Goal: Transaction & Acquisition: Purchase product/service

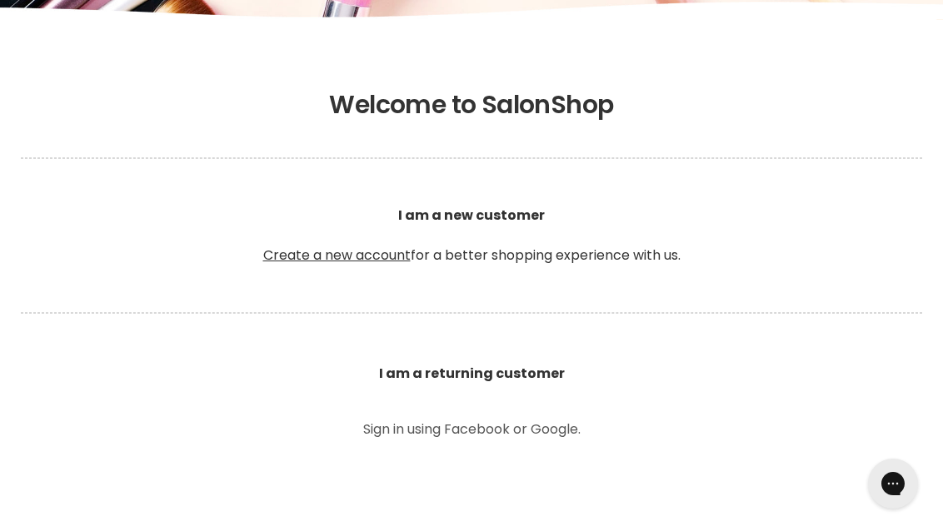
click at [405, 368] on b "I am a returning customer" at bounding box center [472, 373] width 186 height 19
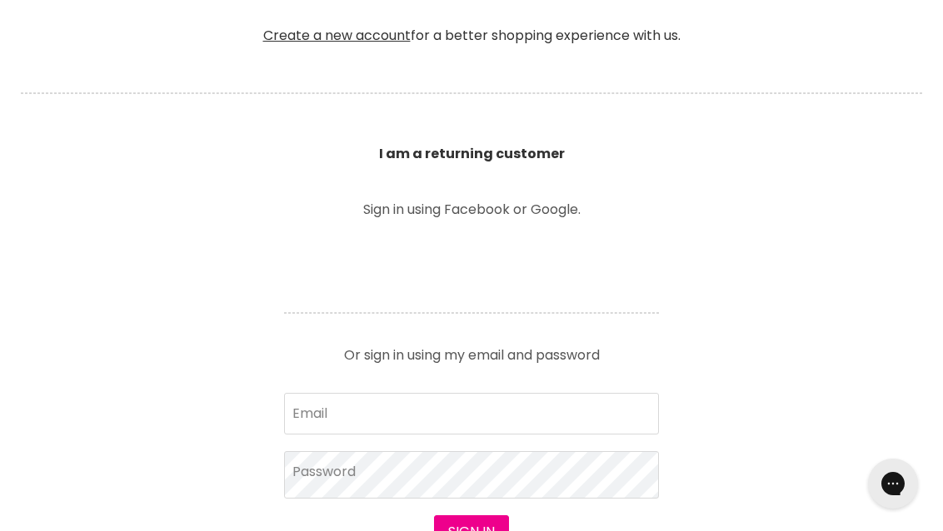
scroll to position [511, 0]
click at [348, 412] on input "Email" at bounding box center [471, 412] width 375 height 42
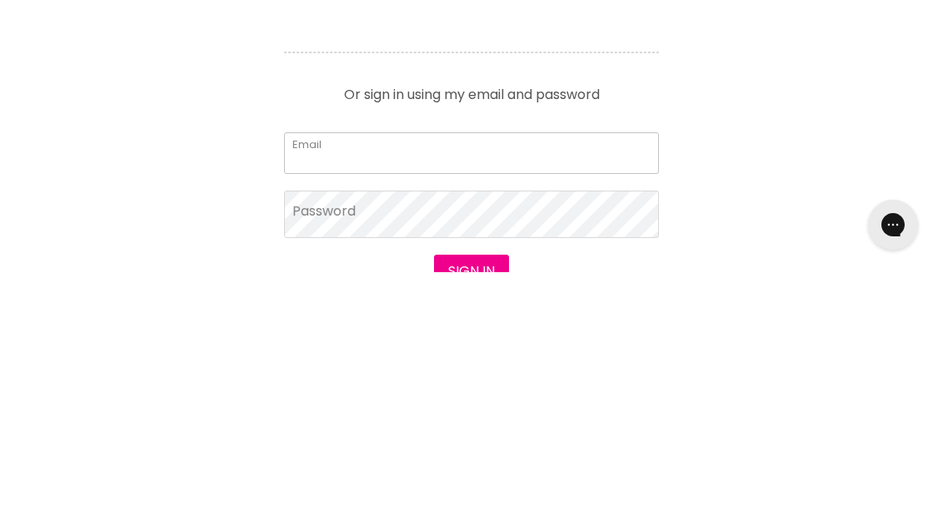
scroll to position [530, 0]
type input "widebaydancesupplies@gmail.com"
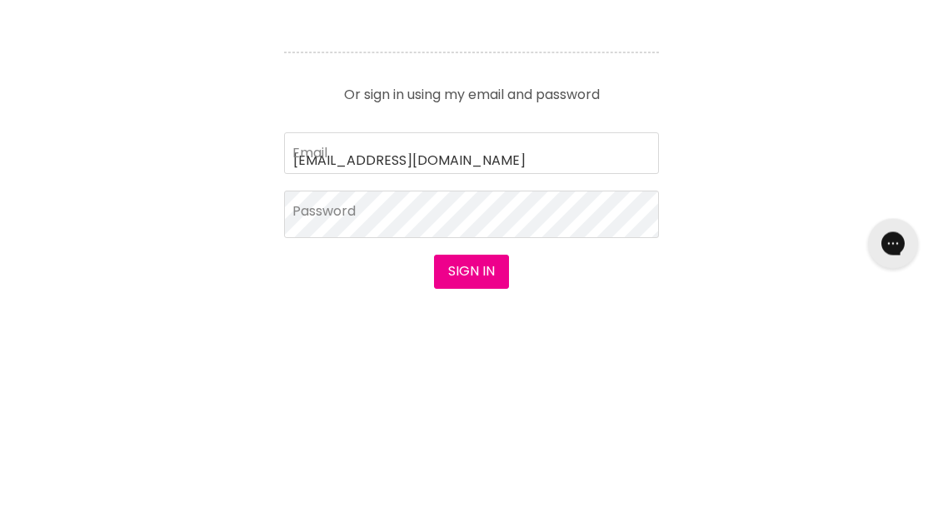
click at [470, 495] on button "Sign in" at bounding box center [471, 511] width 75 height 33
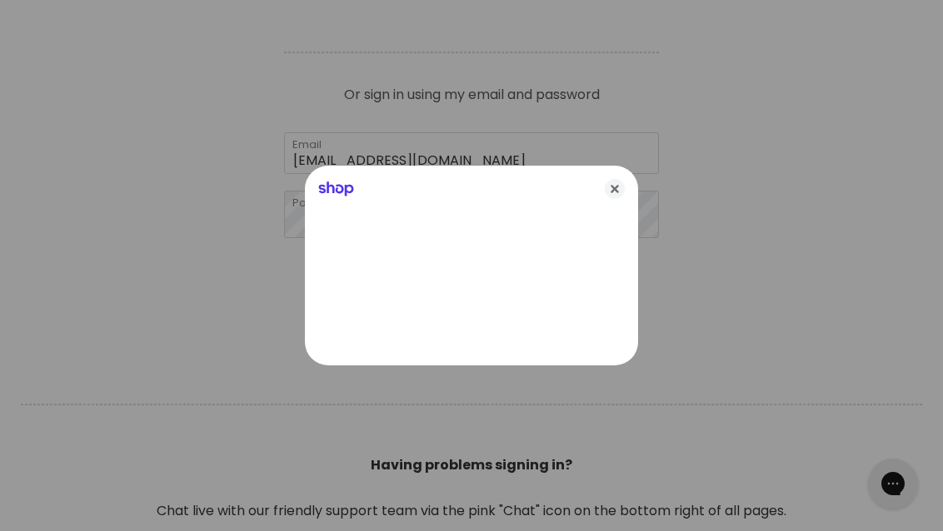
click at [616, 199] on icon "Close" at bounding box center [614, 189] width 20 height 20
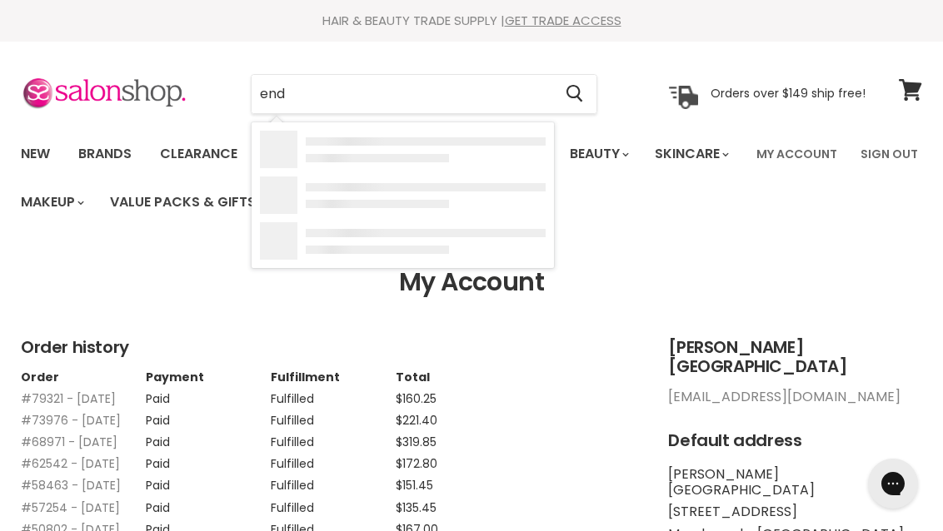
type input "ends"
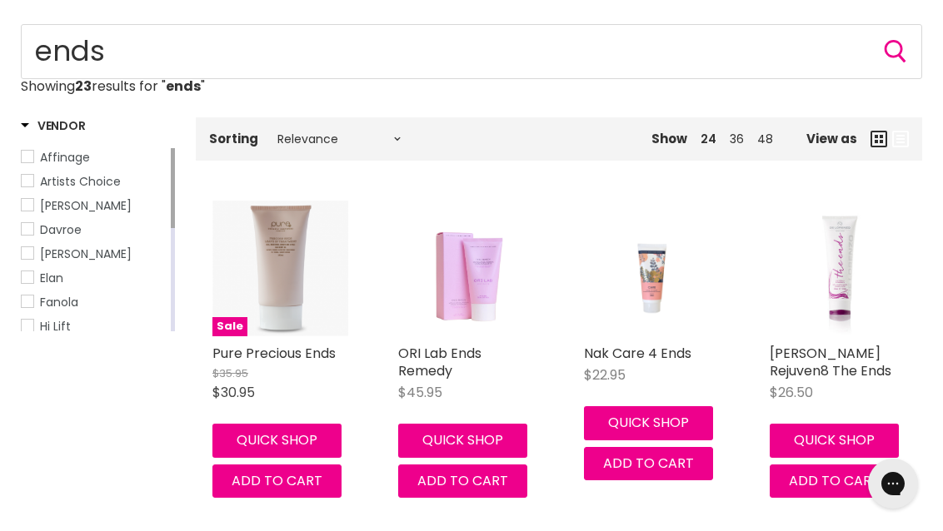
scroll to position [232, 0]
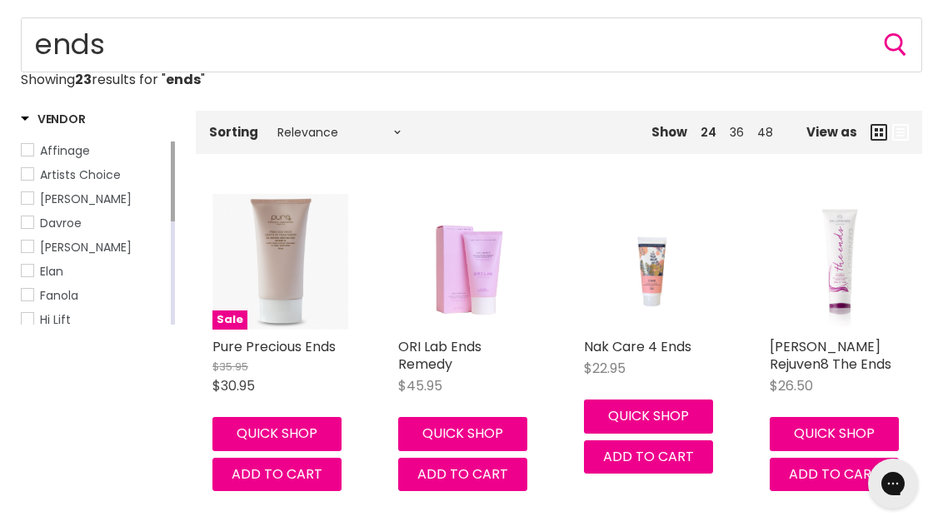
click at [851, 291] on img "Main content" at bounding box center [837, 262] width 129 height 136
